Goal: Book appointment/travel/reservation

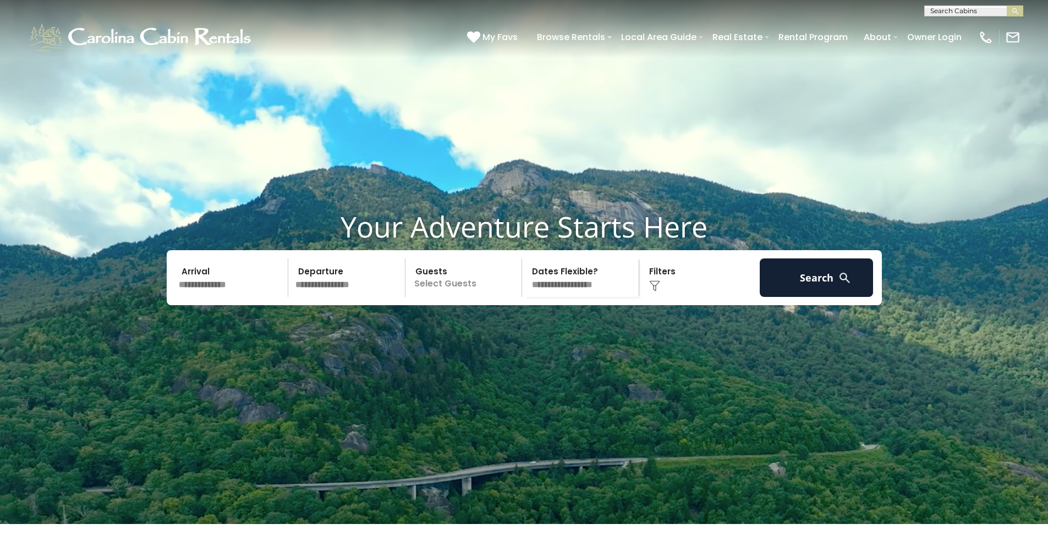
click at [953, 13] on input "text" at bounding box center [973, 13] width 96 height 11
type input "***"
click at [943, 23] on li "A-T ypical" at bounding box center [974, 26] width 98 height 10
click at [1015, 1] on div "**********" at bounding box center [524, 8] width 1048 height 16
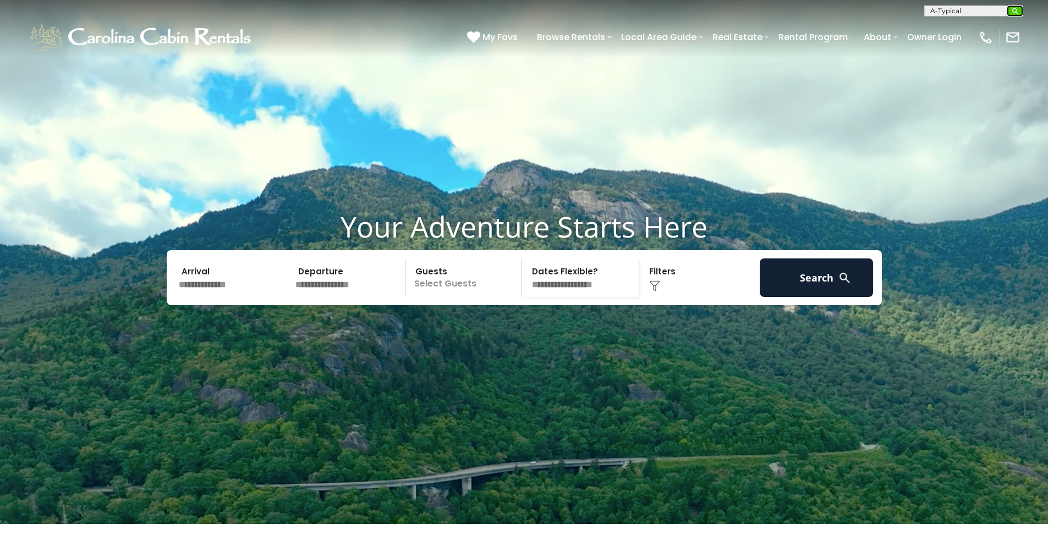
click at [1016, 7] on button "submit" at bounding box center [1014, 10] width 16 height 11
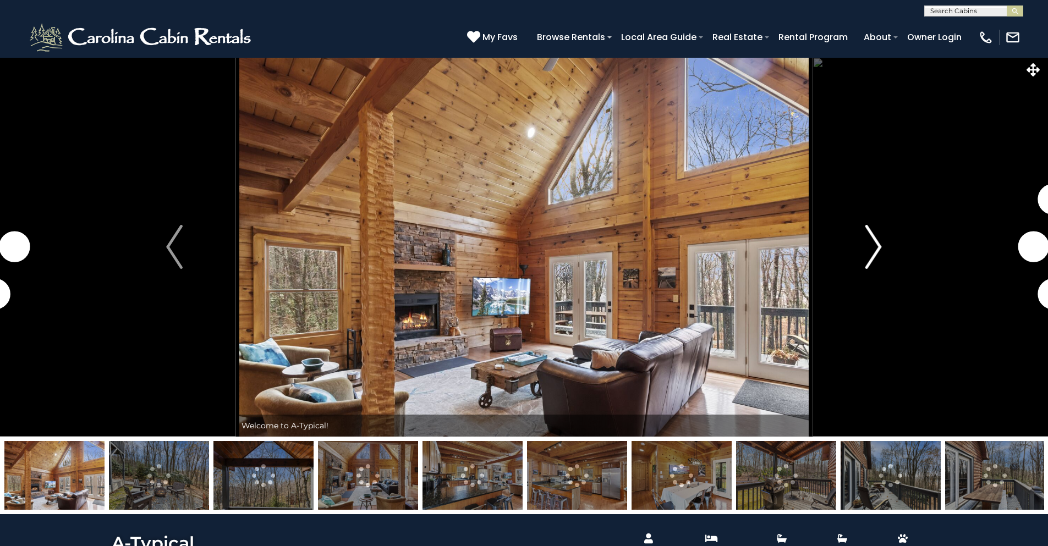
click at [860, 250] on button "Next" at bounding box center [873, 246] width 123 height 379
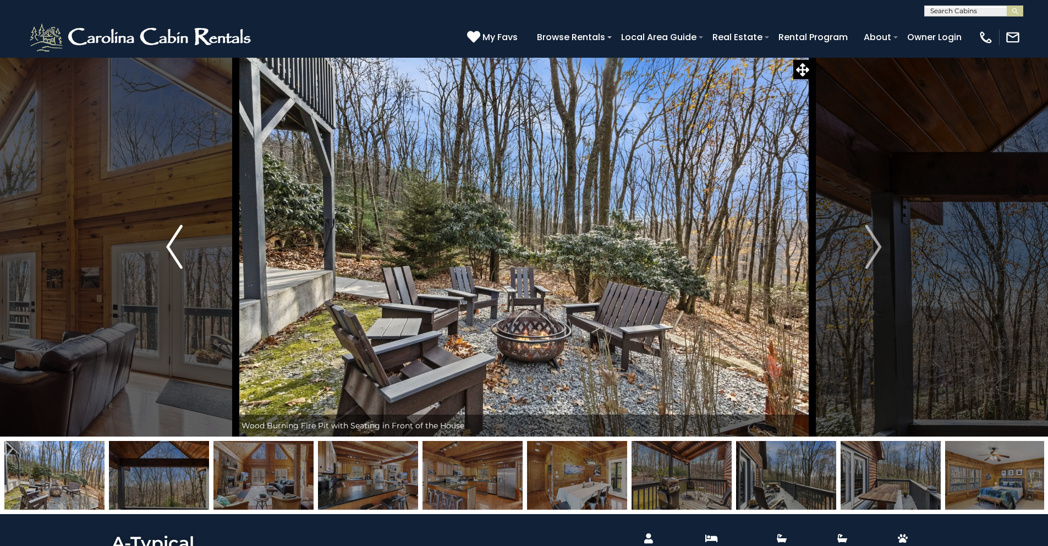
click at [167, 251] on img "Previous" at bounding box center [174, 247] width 16 height 44
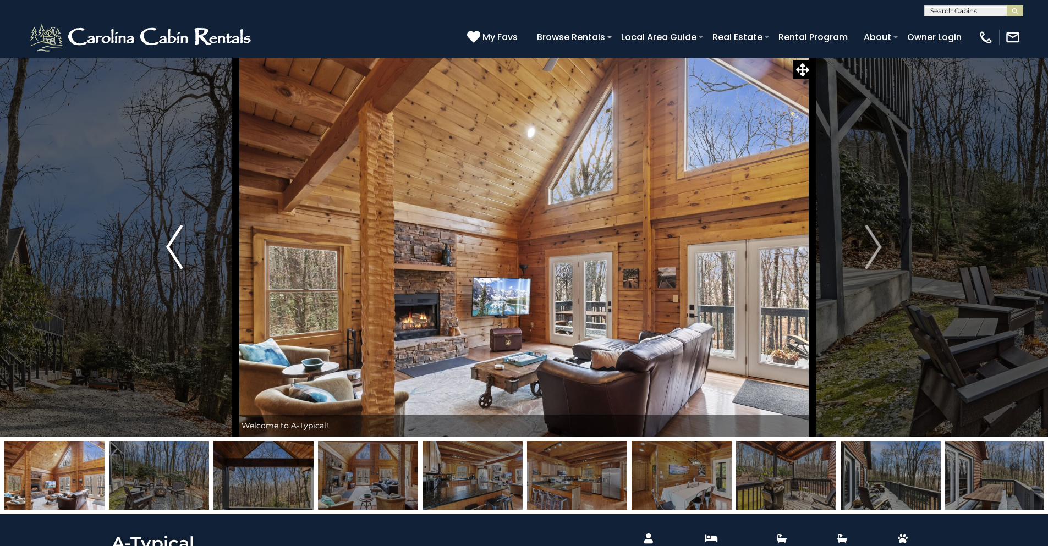
click at [167, 250] on img "Previous" at bounding box center [174, 247] width 16 height 44
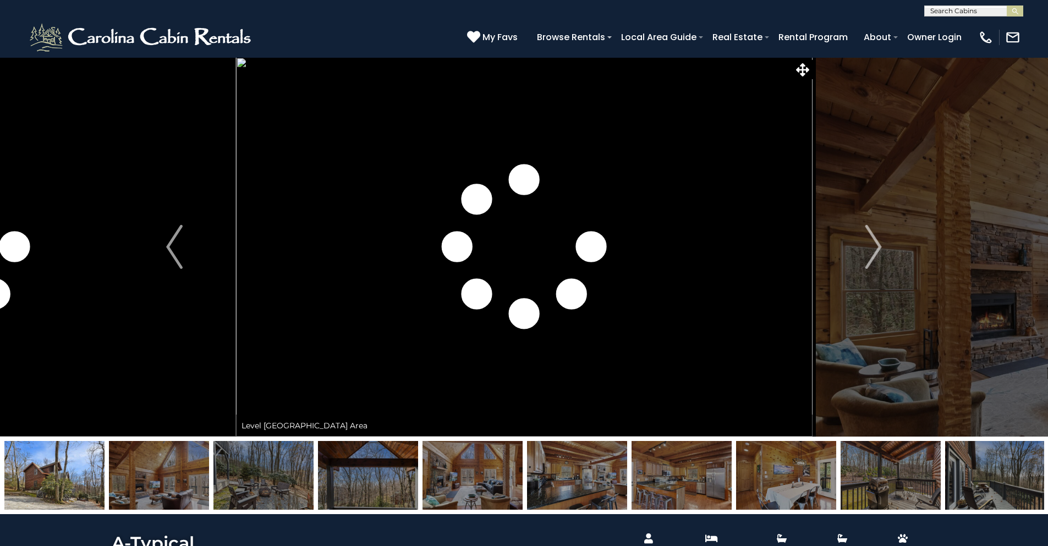
click at [281, 450] on img at bounding box center [263, 475] width 100 height 69
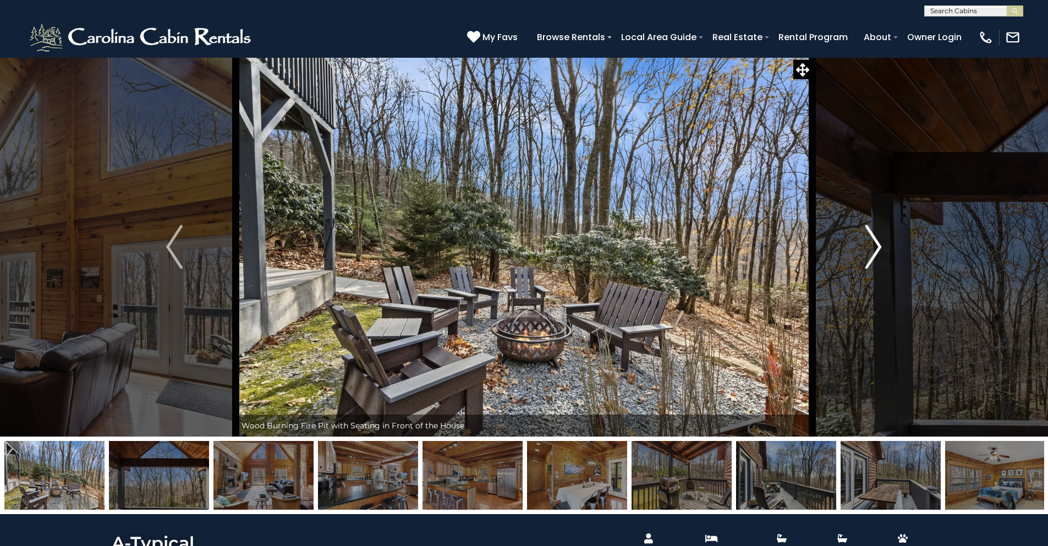
click at [868, 239] on img "Next" at bounding box center [873, 247] width 16 height 44
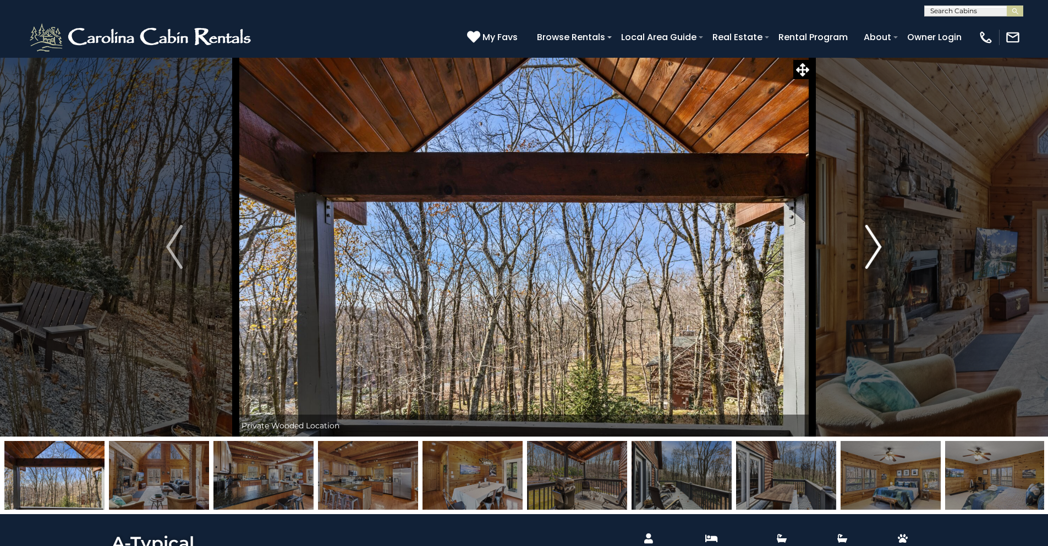
click at [866, 239] on img "Next" at bounding box center [873, 247] width 16 height 44
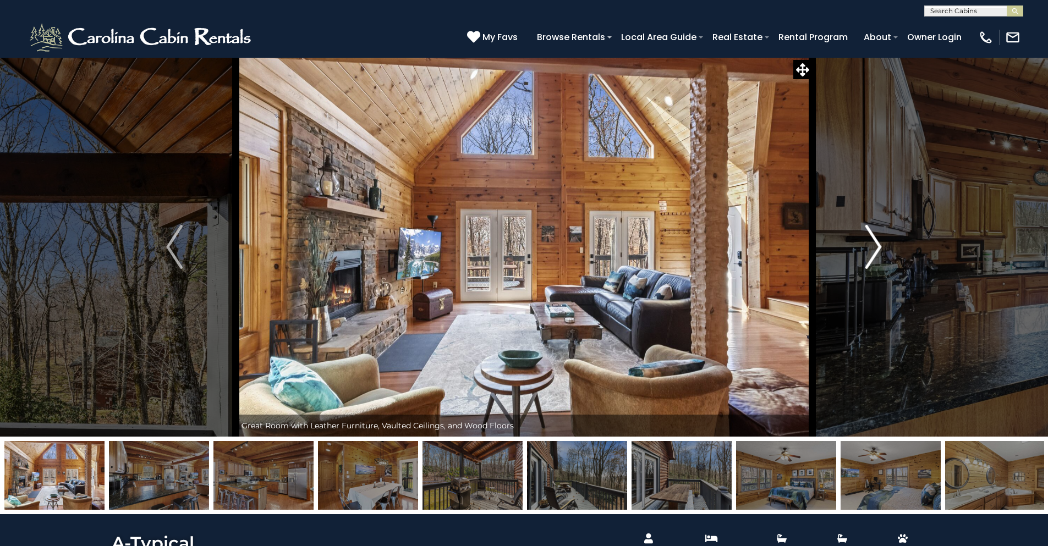
click at [866, 239] on img "Next" at bounding box center [873, 247] width 16 height 44
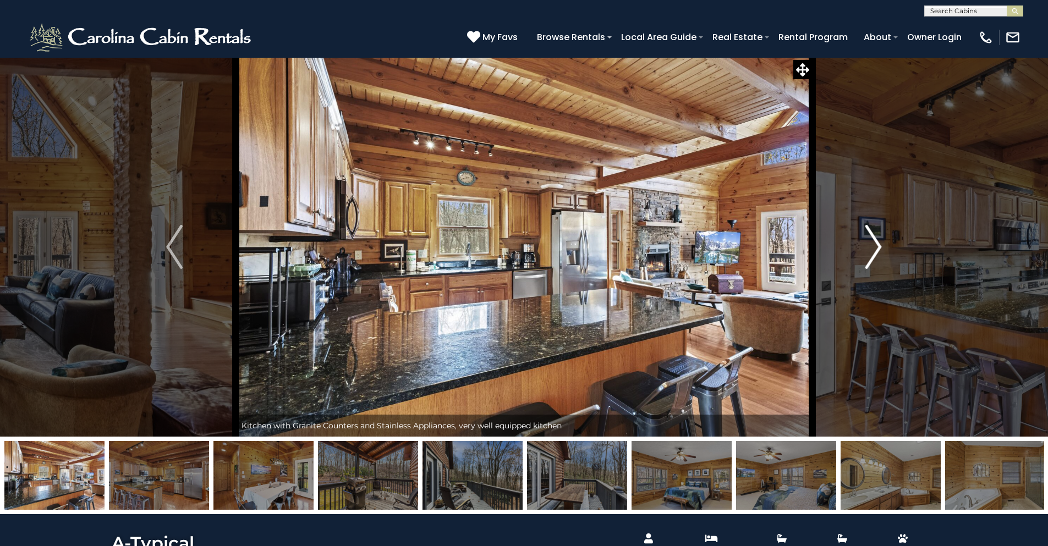
click at [866, 239] on img "Next" at bounding box center [873, 247] width 16 height 44
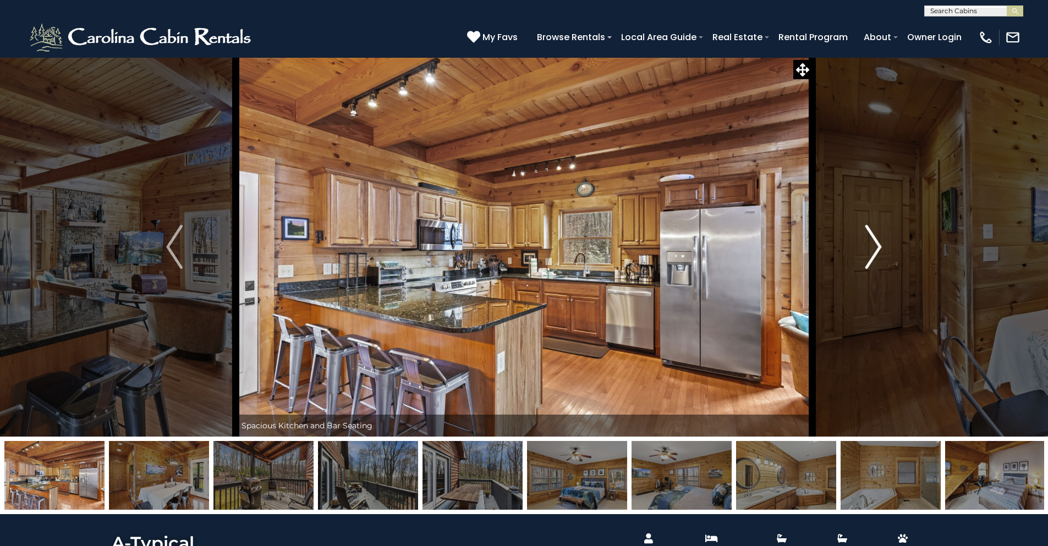
click at [865, 239] on img "Next" at bounding box center [873, 247] width 16 height 44
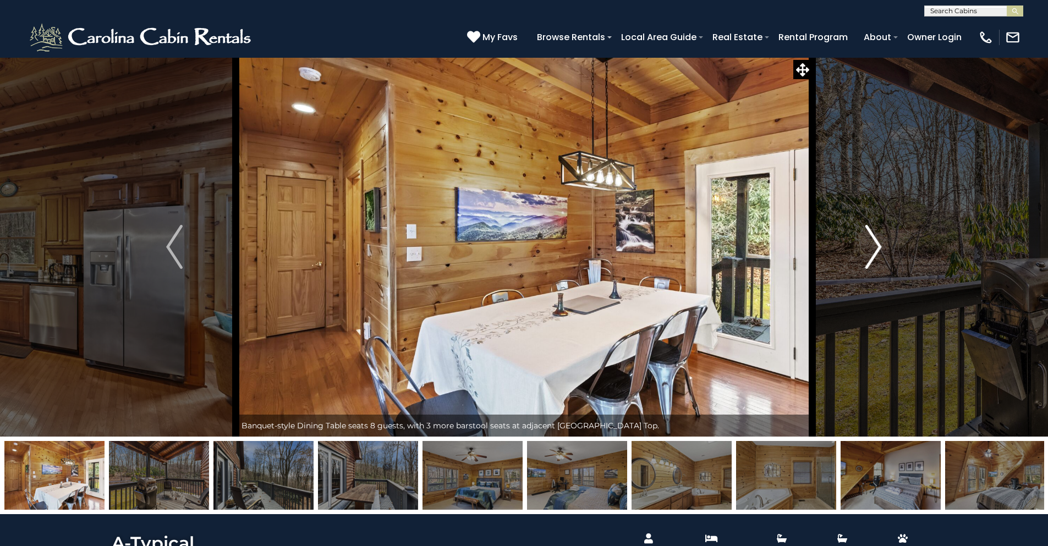
click at [865, 239] on img "Next" at bounding box center [873, 247] width 16 height 44
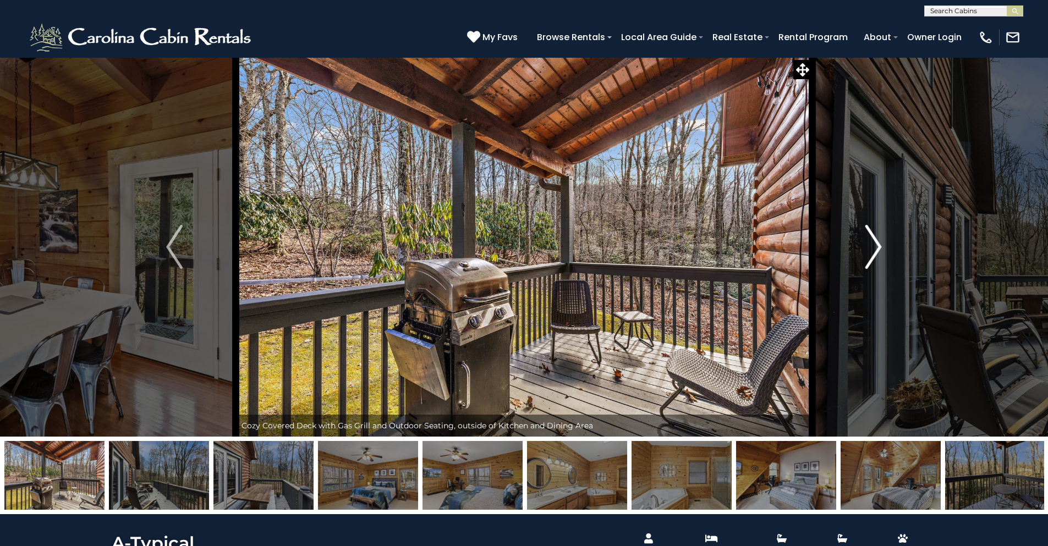
click at [865, 239] on img "Next" at bounding box center [873, 247] width 16 height 44
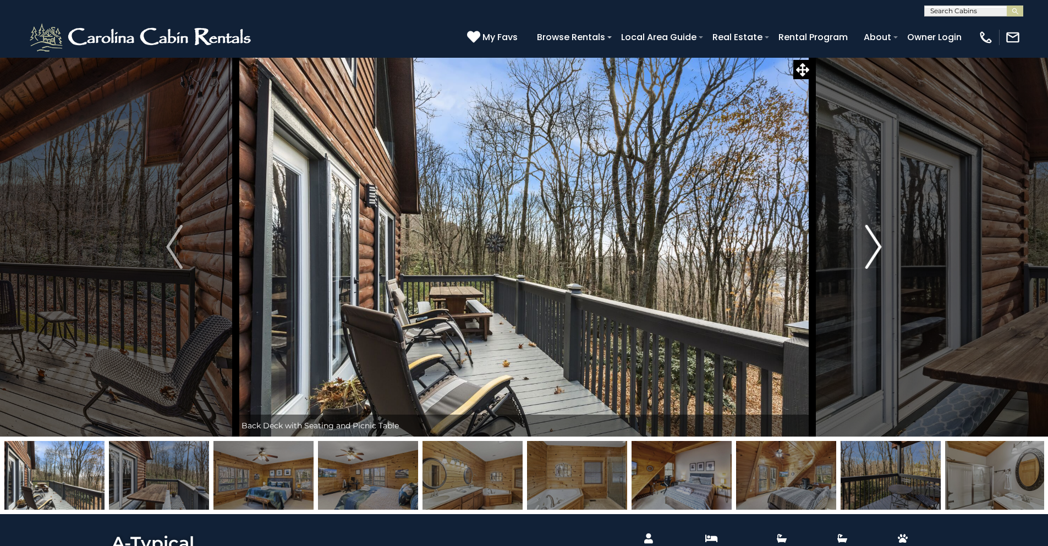
click at [865, 239] on img "Next" at bounding box center [873, 247] width 16 height 44
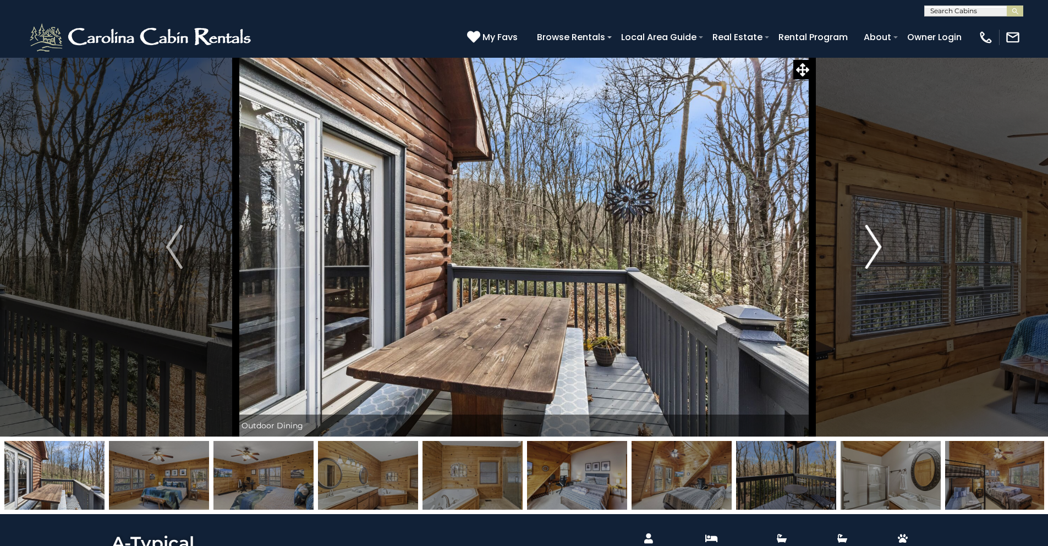
click at [865, 239] on img "Next" at bounding box center [873, 247] width 16 height 44
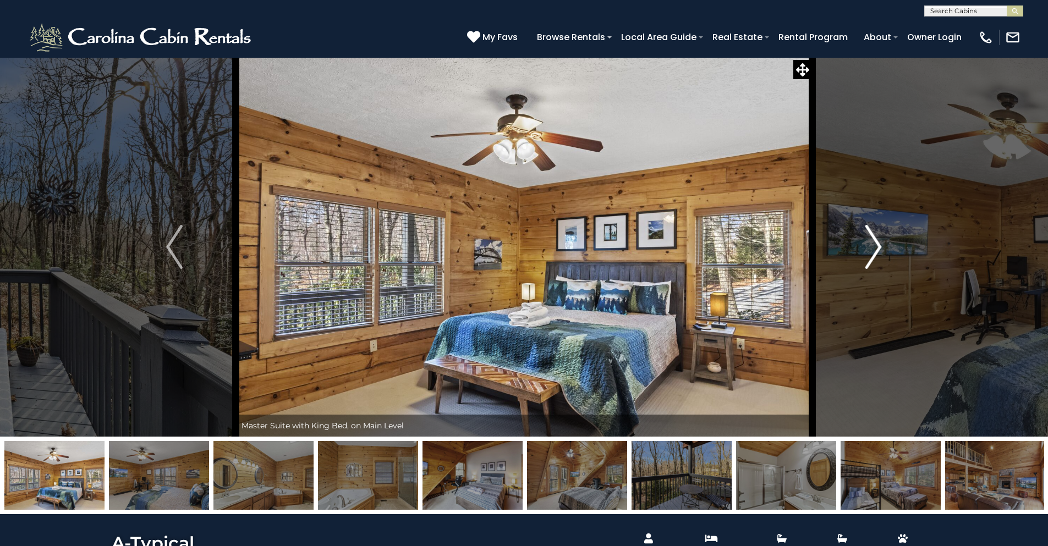
click at [883, 247] on button "Next" at bounding box center [873, 246] width 123 height 379
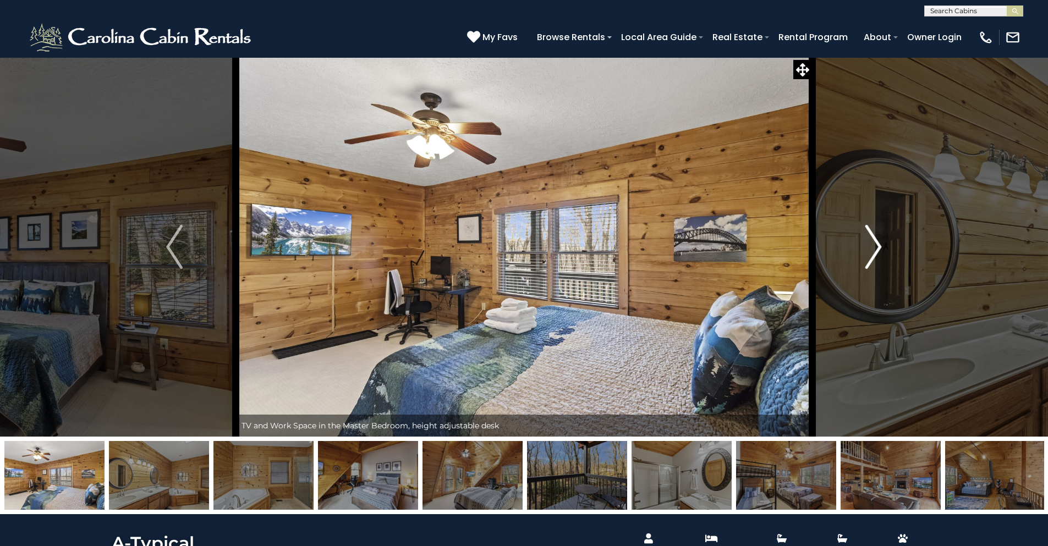
click at [878, 251] on img "Next" at bounding box center [873, 247] width 16 height 44
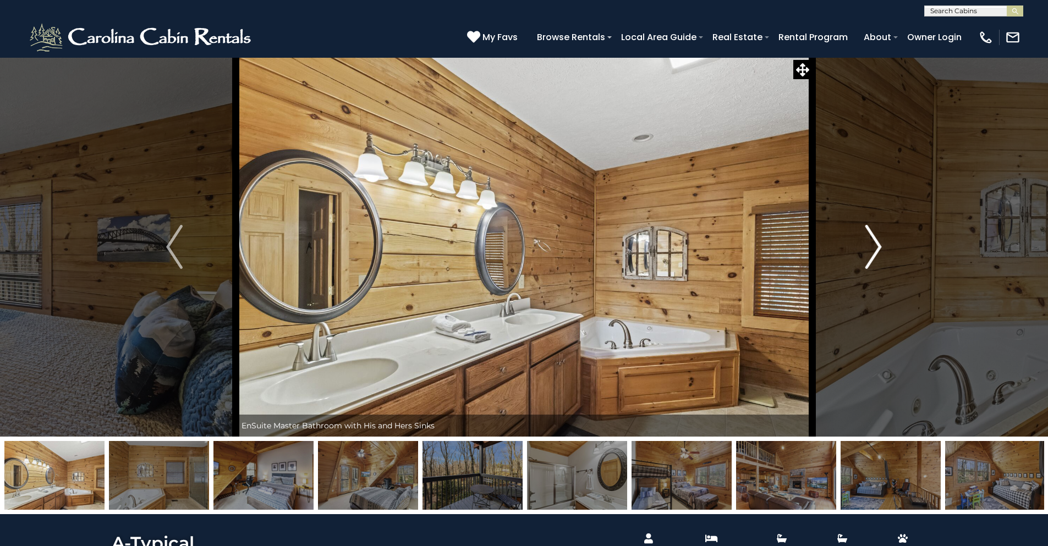
click at [878, 251] on img "Next" at bounding box center [873, 247] width 16 height 44
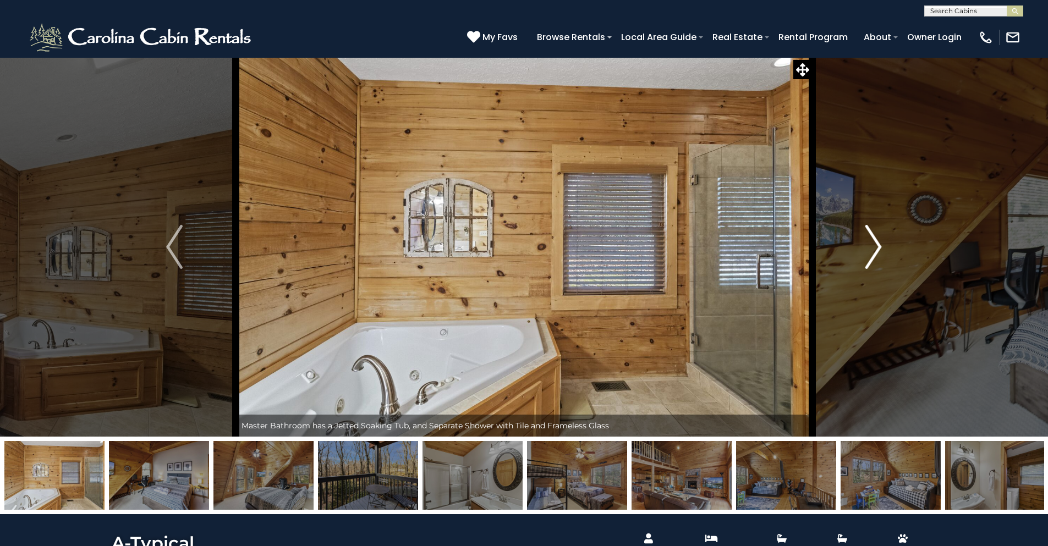
click at [878, 251] on img "Next" at bounding box center [873, 247] width 16 height 44
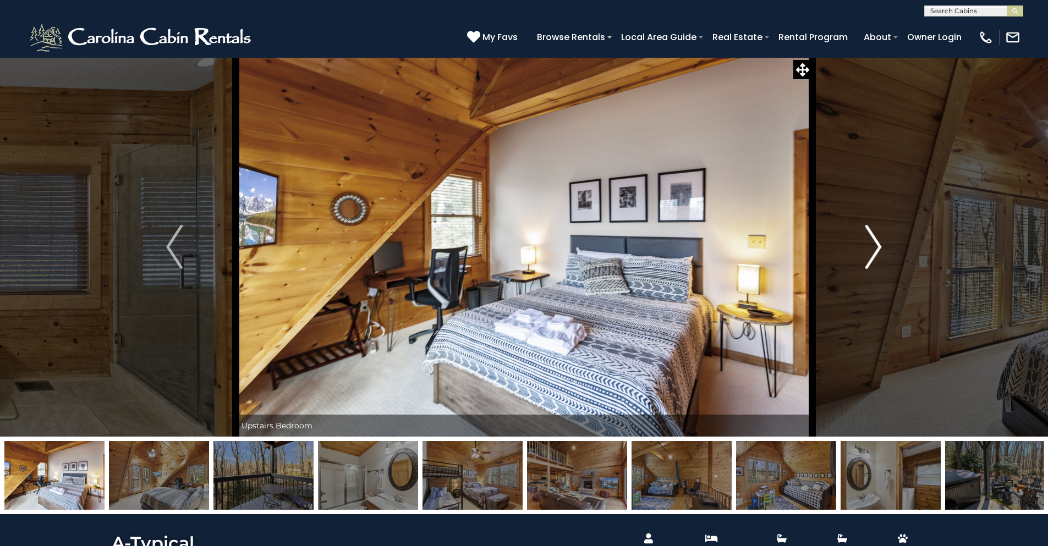
click at [878, 251] on img "Next" at bounding box center [873, 247] width 16 height 44
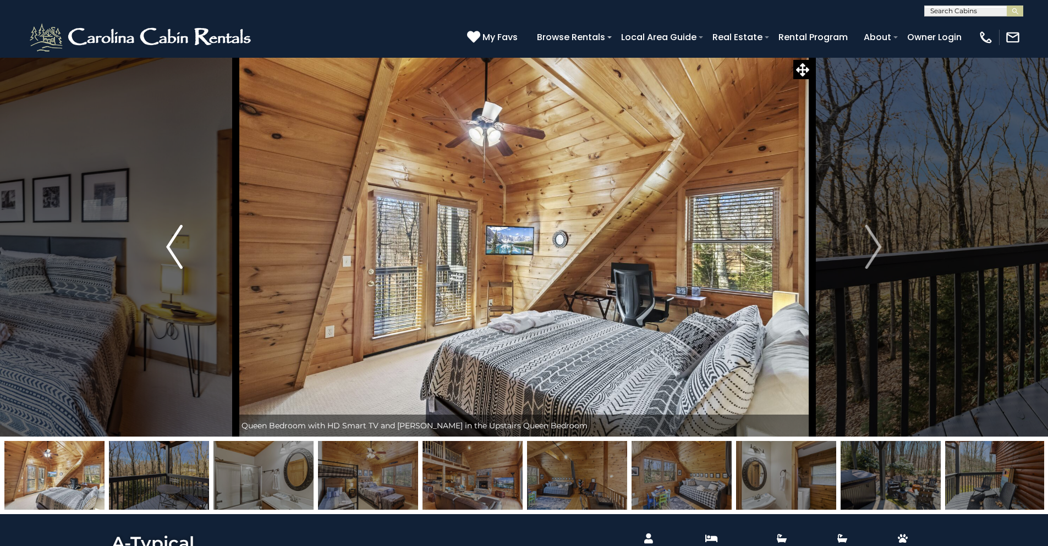
click at [147, 250] on button "Previous" at bounding box center [174, 246] width 123 height 379
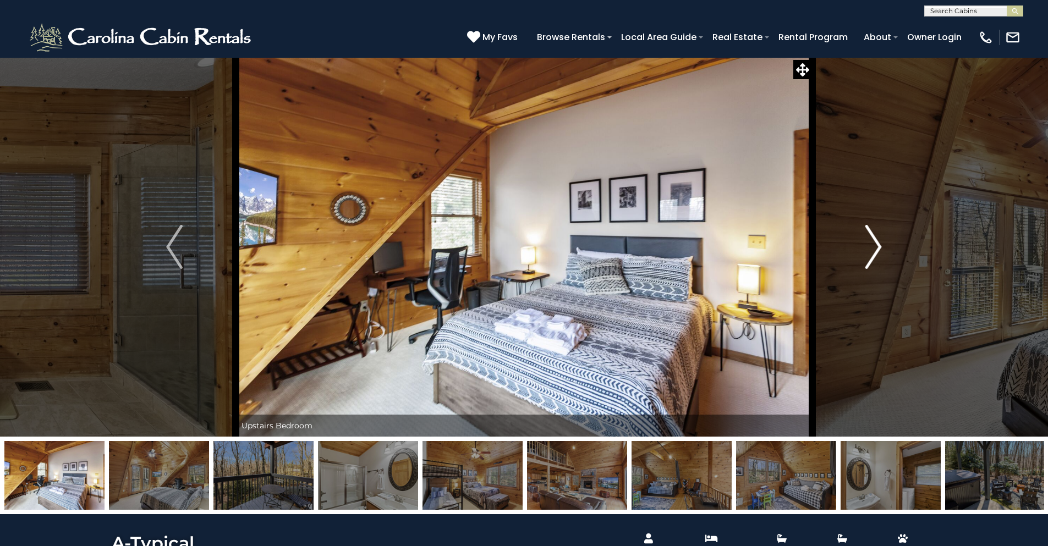
click at [865, 250] on img "Next" at bounding box center [873, 247] width 16 height 44
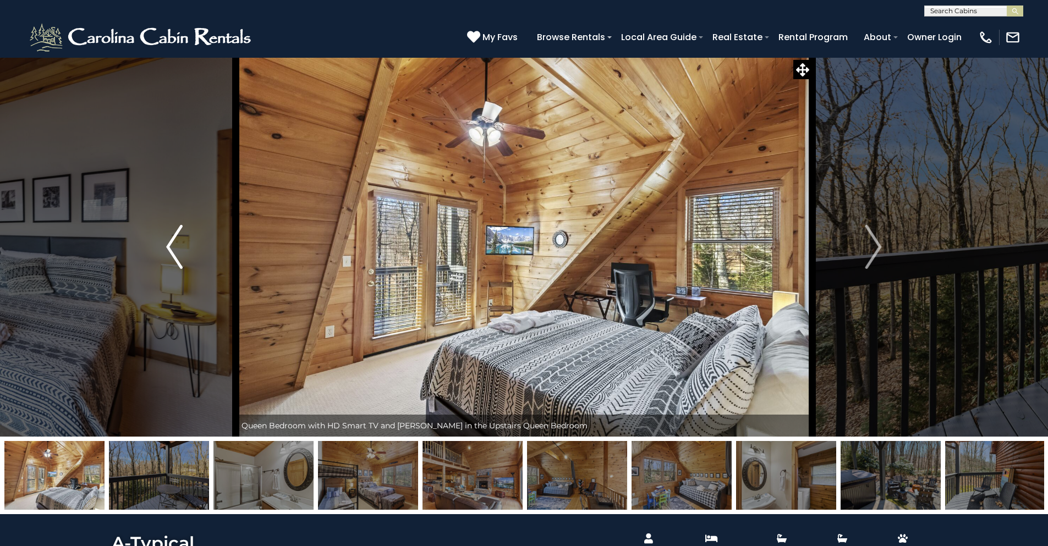
click at [170, 247] on img "Previous" at bounding box center [174, 247] width 16 height 44
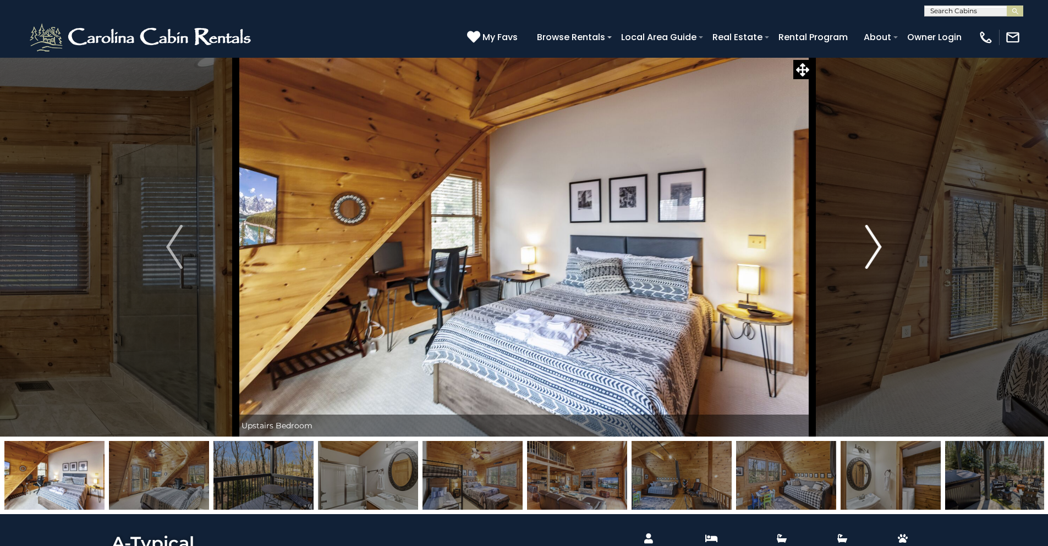
click at [874, 245] on img "Next" at bounding box center [873, 247] width 16 height 44
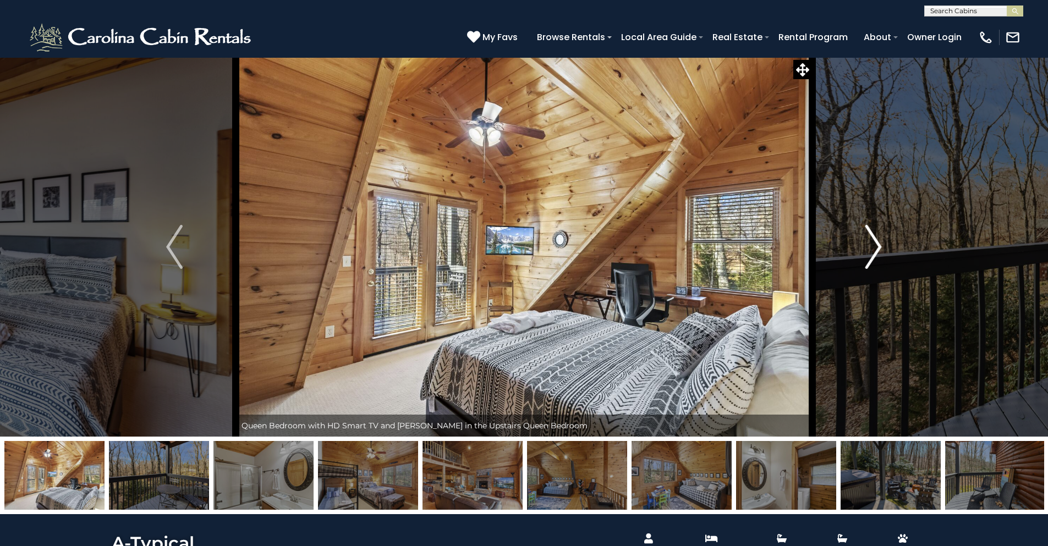
click at [874, 245] on img "Next" at bounding box center [873, 247] width 16 height 44
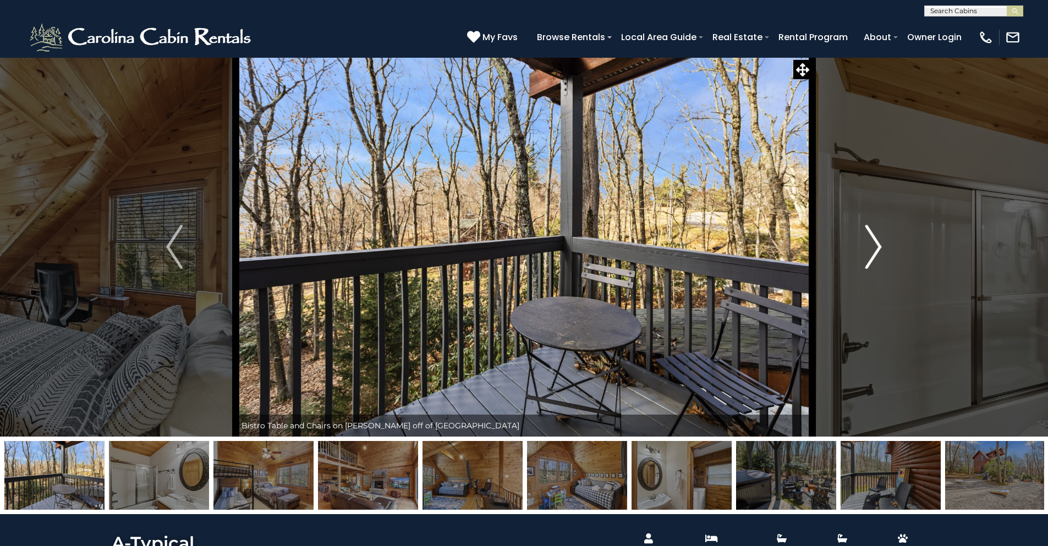
click at [874, 245] on img "Next" at bounding box center [873, 247] width 16 height 44
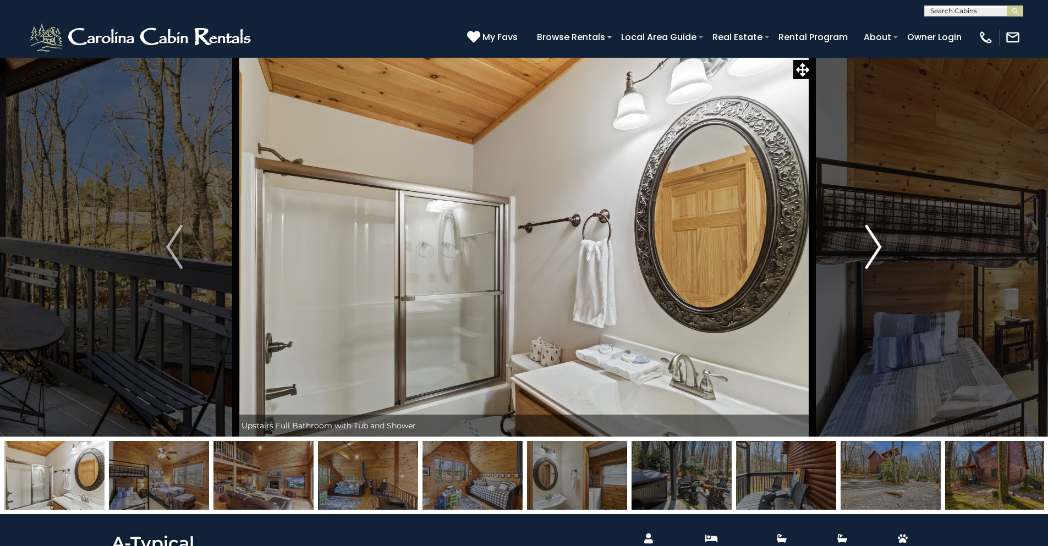
click at [873, 245] on img "Next" at bounding box center [873, 247] width 16 height 44
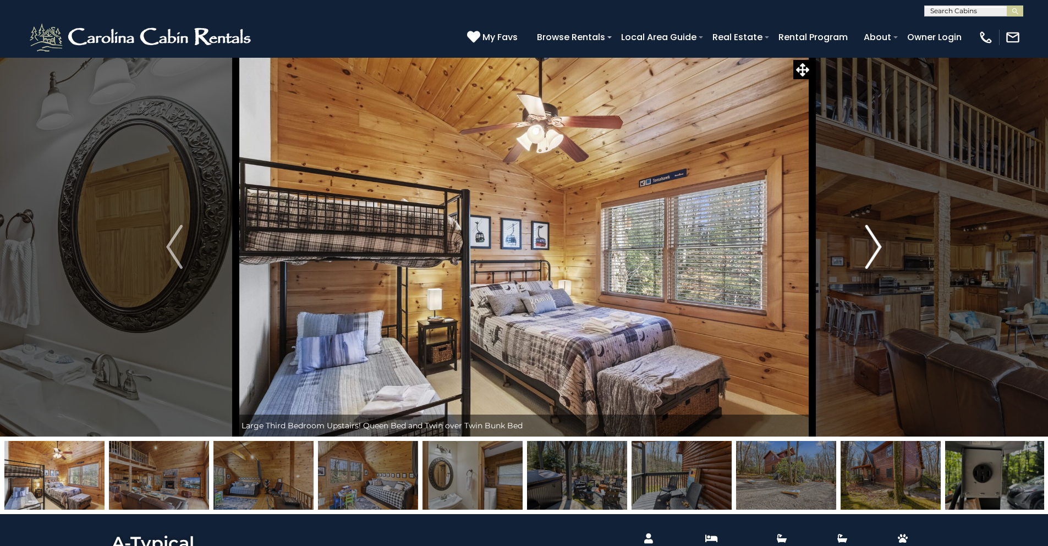
click at [873, 244] on img "Next" at bounding box center [873, 247] width 16 height 44
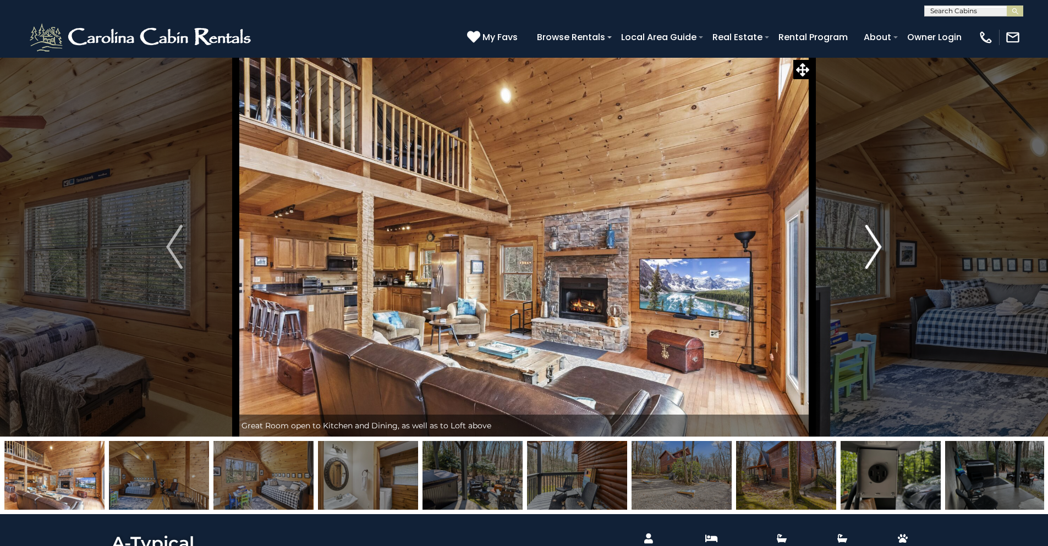
click at [872, 240] on img "Next" at bounding box center [873, 247] width 16 height 44
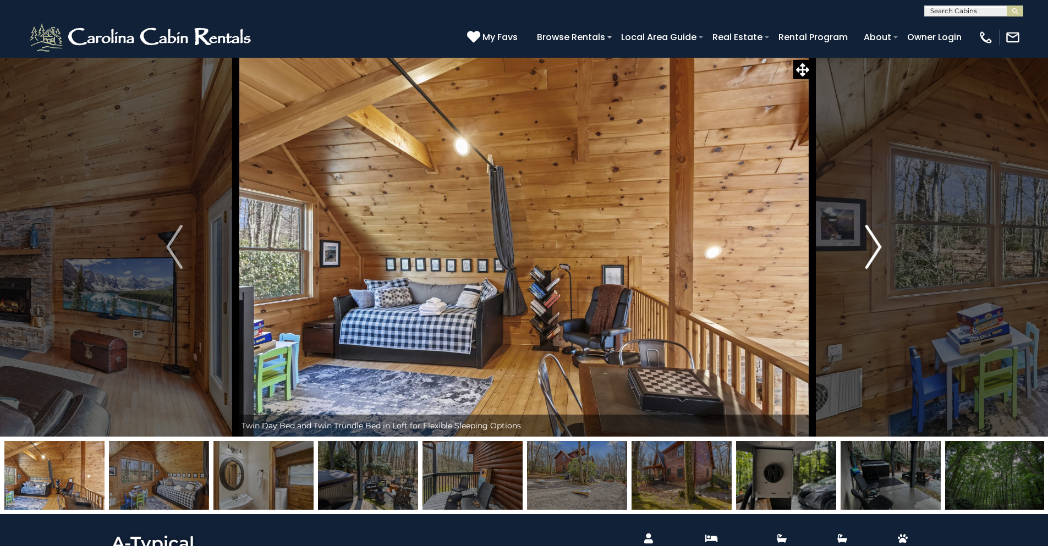
click at [872, 240] on img "Next" at bounding box center [873, 247] width 16 height 44
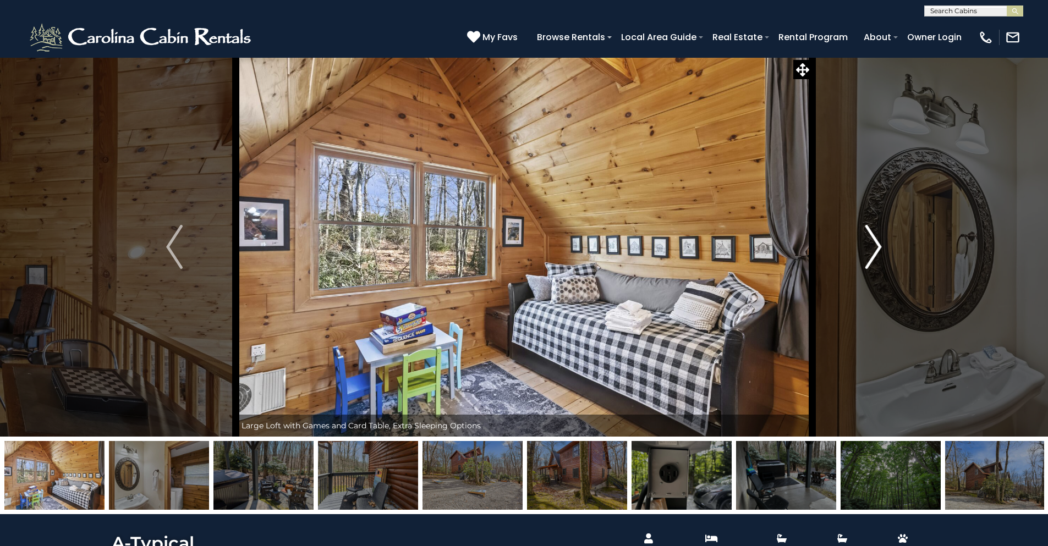
click at [873, 238] on img "Next" at bounding box center [873, 247] width 16 height 44
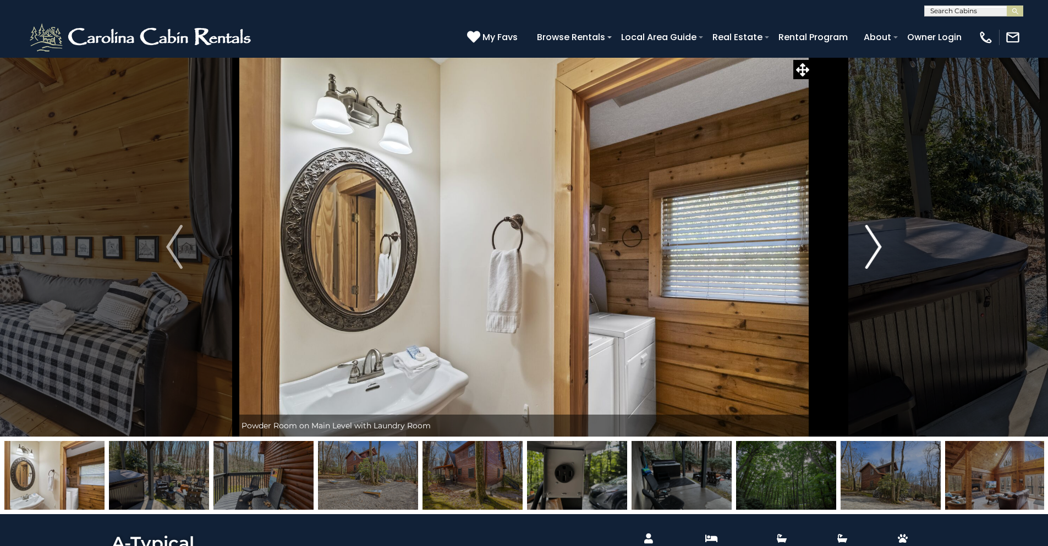
click at [901, 245] on button "Next" at bounding box center [873, 246] width 123 height 379
